Goal: Information Seeking & Learning: Learn about a topic

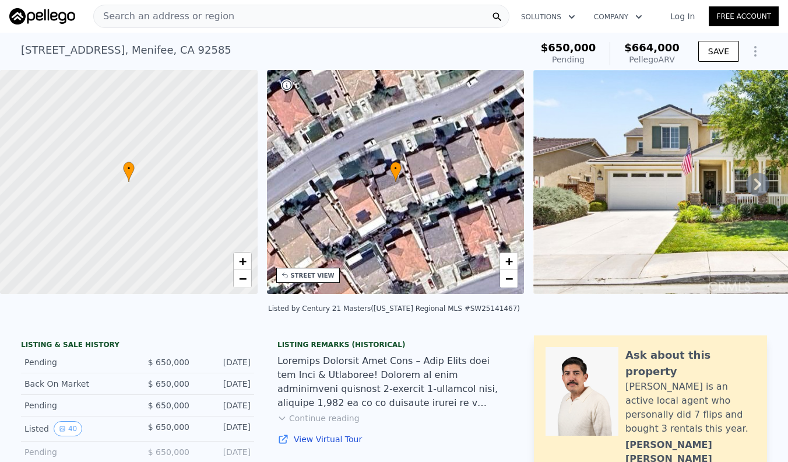
click at [311, 277] on div "STREET VIEW" at bounding box center [313, 275] width 44 height 9
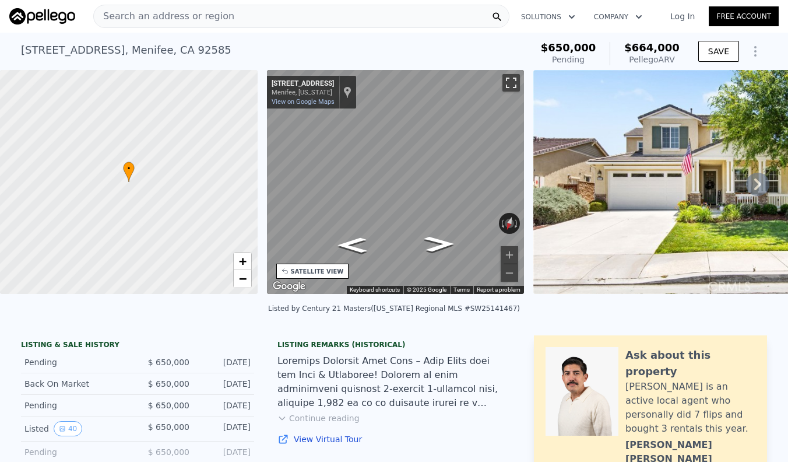
click at [509, 86] on button "Toggle fullscreen view" at bounding box center [510, 82] width 17 height 17
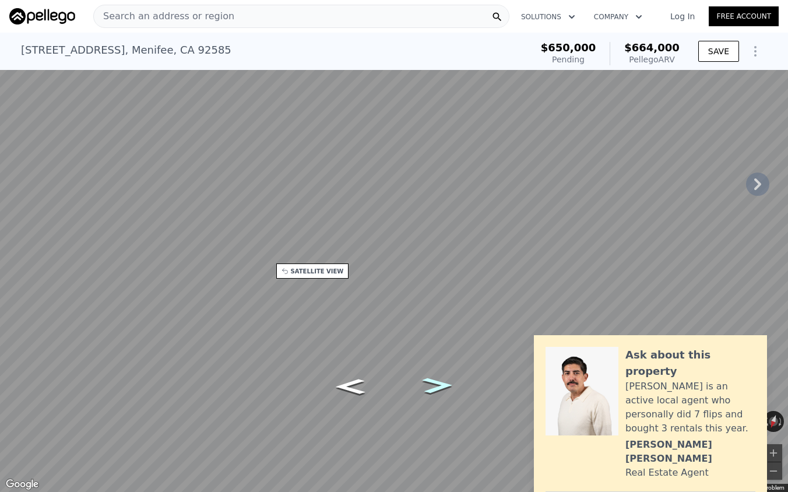
click at [434, 385] on icon "Go Southwest, Moorings Ct" at bounding box center [437, 385] width 57 height 23
click at [434, 386] on icon "Go Southwest, Moorings Ct" at bounding box center [436, 385] width 59 height 24
click at [434, 387] on icon "Go Southwest, Moorings Ct" at bounding box center [437, 384] width 62 height 24
click at [434, 387] on icon "Go Southwest, Moorings Ct" at bounding box center [436, 383] width 66 height 25
click at [434, 387] on icon "Go Southwest, Moorings Ct" at bounding box center [436, 383] width 68 height 26
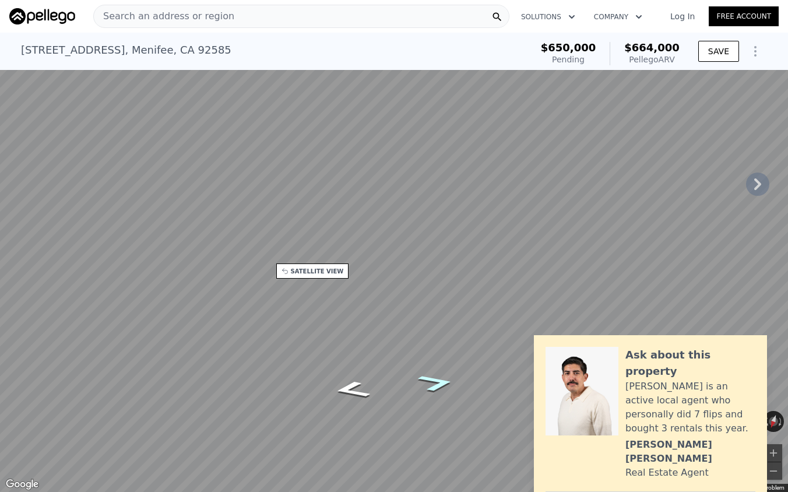
click at [434, 388] on icon "Go Southwest, Moorings Ct" at bounding box center [436, 383] width 68 height 26
click at [435, 388] on icon "Go Southwest, Moorings Ct" at bounding box center [436, 383] width 68 height 26
click at [427, 380] on icon "Go South, Sunrise Shore Dr" at bounding box center [418, 375] width 87 height 26
click at [400, 375] on icon "Go Southeast, Sunrise Shore Dr" at bounding box center [387, 373] width 77 height 20
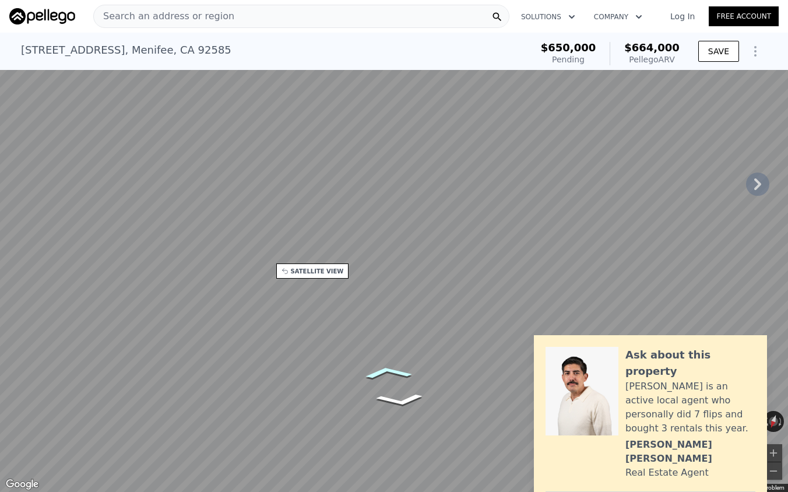
click at [395, 371] on icon "Go Southeast, Sunrise Shore Dr" at bounding box center [387, 373] width 77 height 20
click at [395, 371] on icon "Go Southeast, Sunrise Shore Dr" at bounding box center [384, 372] width 80 height 21
click at [395, 371] on icon "Go Southeast, Sunrise Shore Dr" at bounding box center [384, 373] width 80 height 22
click at [395, 371] on icon "Go Southeast, Sunrise Shore Dr" at bounding box center [380, 373] width 83 height 23
click at [395, 371] on icon "Go Southeast, Sunrise Shore Dr" at bounding box center [375, 373] width 86 height 25
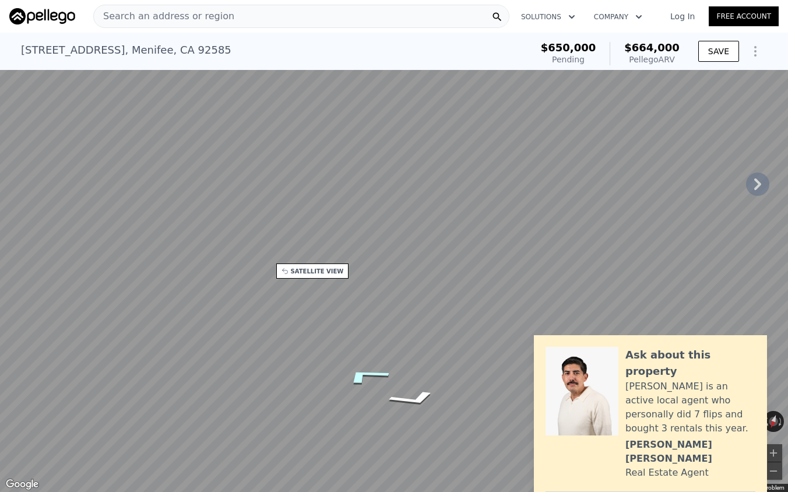
click at [395, 372] on icon "Go East, Wooden Boat Dr" at bounding box center [365, 375] width 87 height 27
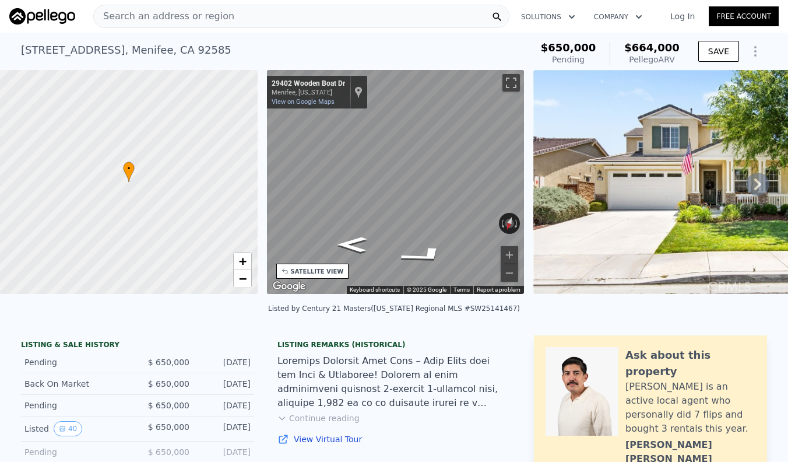
click at [614, 116] on img at bounding box center [701, 182] width 336 height 224
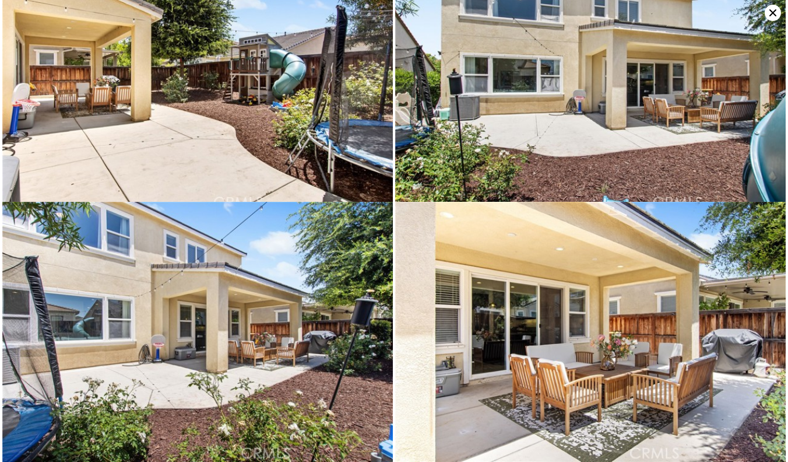
scroll to position [4559, 0]
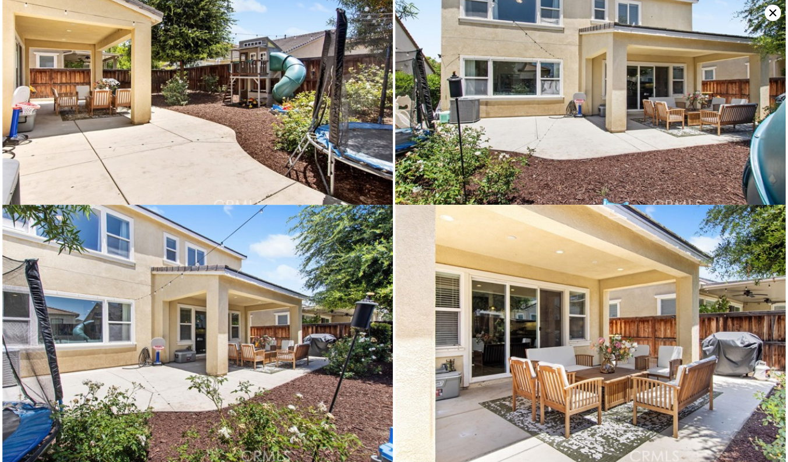
click at [769, 10] on icon at bounding box center [773, 13] width 16 height 16
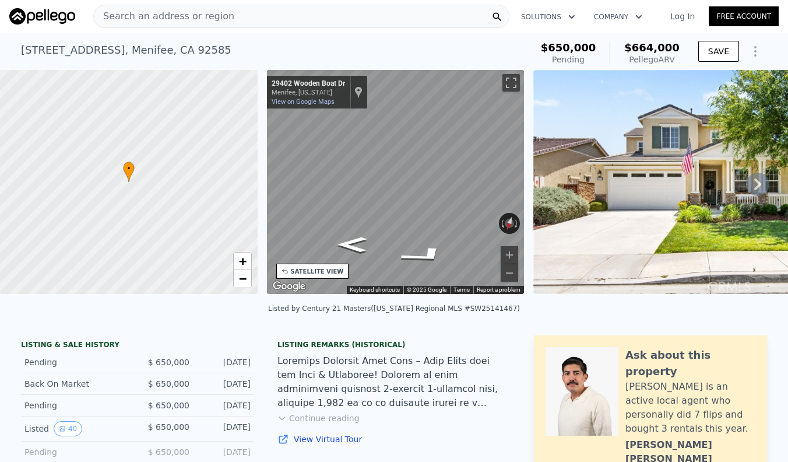
scroll to position [0, 0]
click at [276, 44] on div "[STREET_ADDRESS] Pending from $650k (~ARV $664k )" at bounding box center [274, 53] width 506 height 33
click at [280, 17] on div "Search an address or region" at bounding box center [301, 16] width 416 height 23
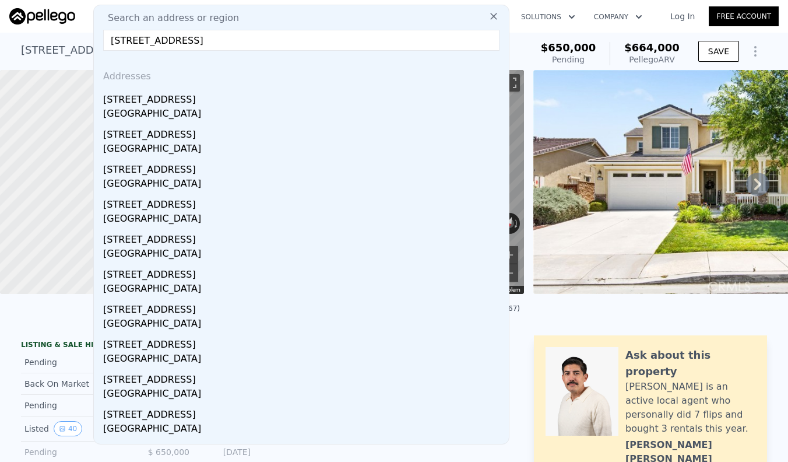
type input "[STREET_ADDRESS]"
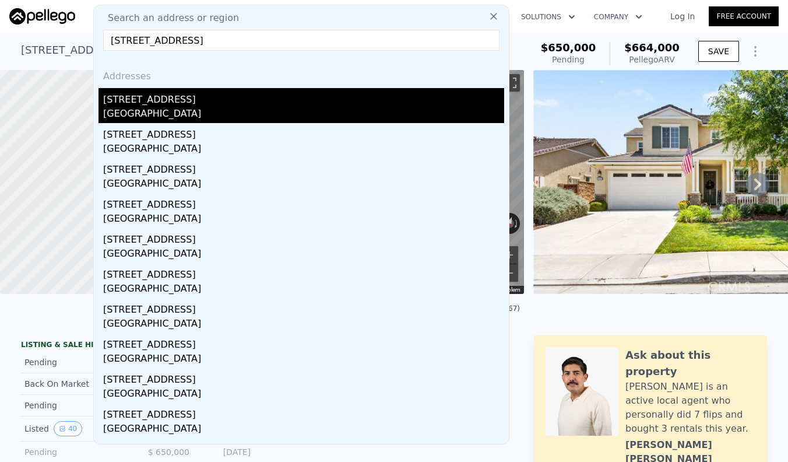
drag, startPoint x: 280, startPoint y: 18, endPoint x: 139, endPoint y: 111, distance: 168.6
click at [139, 111] on div "[GEOGRAPHIC_DATA]" at bounding box center [303, 115] width 401 height 16
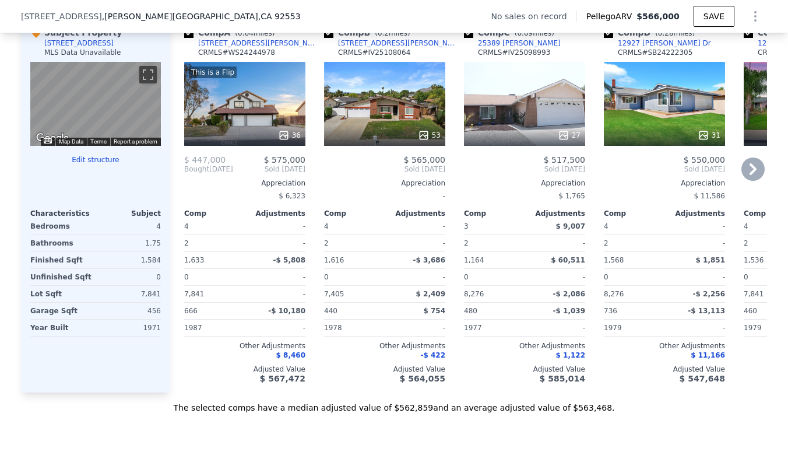
click at [360, 129] on div "53" at bounding box center [384, 104] width 121 height 84
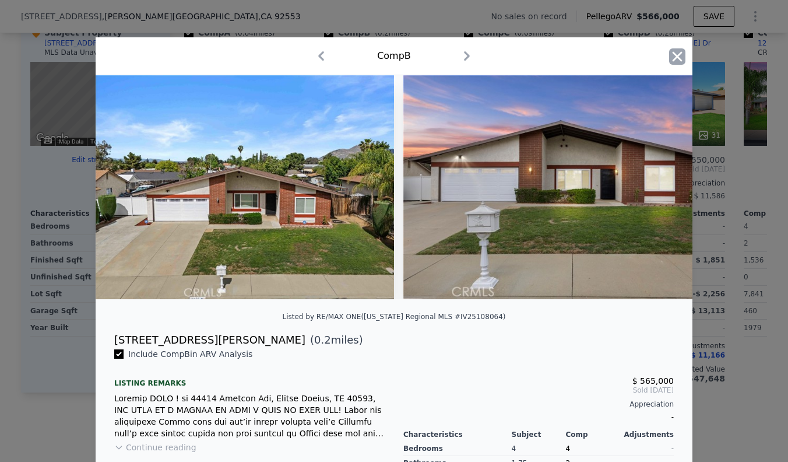
click at [673, 56] on icon "button" at bounding box center [678, 56] width 10 height 10
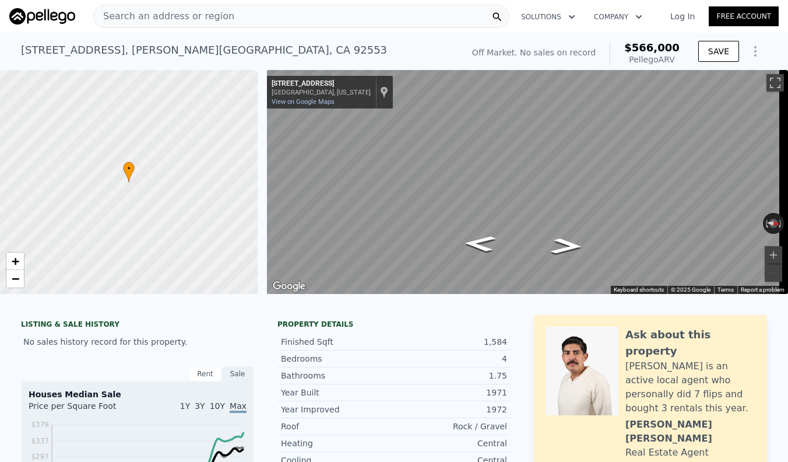
click at [221, 16] on span "Search an address or region" at bounding box center [164, 16] width 140 height 14
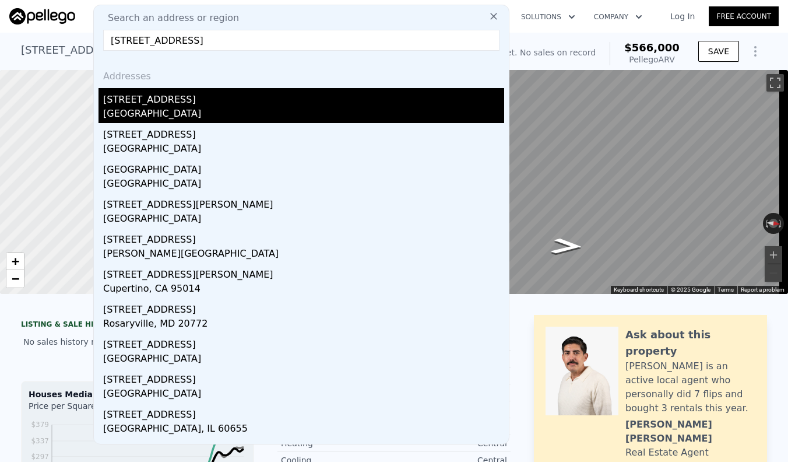
type input "[STREET_ADDRESS]"
click at [154, 100] on div "[STREET_ADDRESS]" at bounding box center [303, 97] width 401 height 19
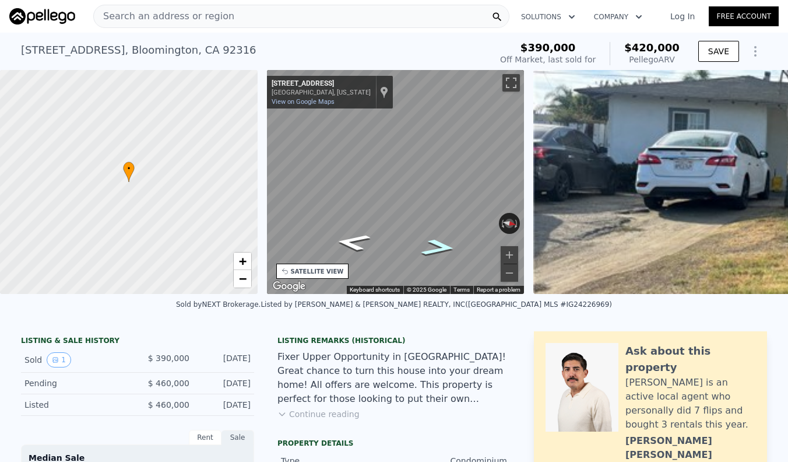
click at [444, 251] on icon "Go North, Alameda Ave" at bounding box center [438, 247] width 65 height 25
